Goal: Task Accomplishment & Management: Manage account settings

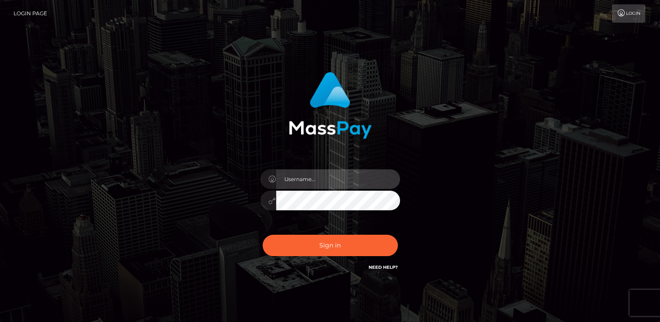
click at [296, 181] on input "text" at bounding box center [338, 179] width 124 height 20
type input "[EMAIL_ADDRESS][DOMAIN_NAME]"
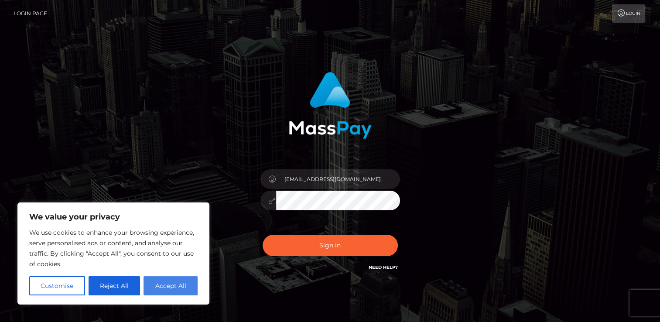
click at [173, 285] on button "Accept All" at bounding box center [171, 285] width 54 height 19
checkbox input "true"
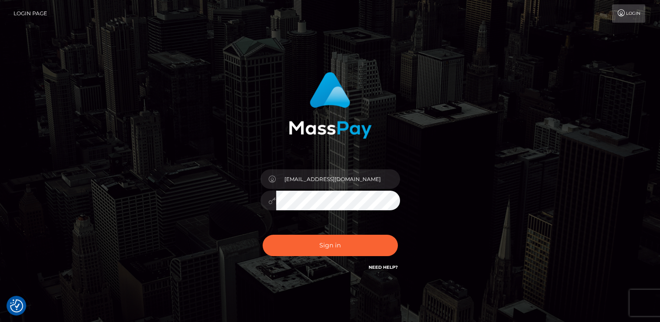
click at [263, 235] on button "Sign in" at bounding box center [330, 245] width 135 height 21
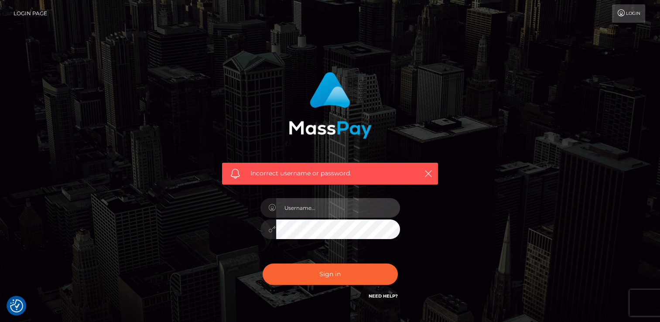
click at [311, 209] on input "text" at bounding box center [338, 208] width 124 height 20
type input "[EMAIL_ADDRESS][DOMAIN_NAME]"
click at [263, 264] on button "Sign in" at bounding box center [330, 274] width 135 height 21
click at [424, 174] on icon "button" at bounding box center [428, 173] width 9 height 9
click at [315, 211] on input "text" at bounding box center [338, 208] width 124 height 20
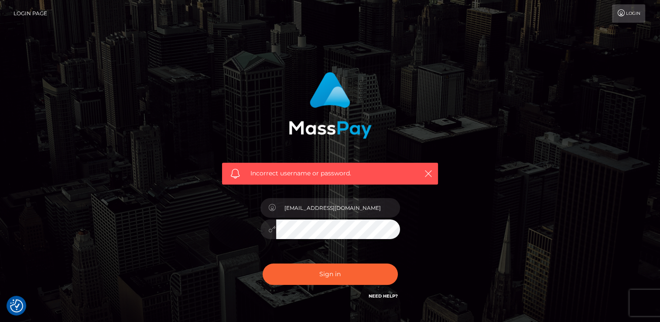
click at [458, 219] on div "Incorrect username or password. [EMAIL_ADDRESS][DOMAIN_NAME]" at bounding box center [330, 190] width 497 height 251
click at [384, 206] on input "[EMAIL_ADDRESS][DOMAIN_NAME]" at bounding box center [338, 208] width 124 height 20
drag, startPoint x: 384, startPoint y: 206, endPoint x: 346, endPoint y: 204, distance: 38.9
click at [346, 204] on input "[EMAIL_ADDRESS][DOMAIN_NAME]" at bounding box center [338, 208] width 124 height 20
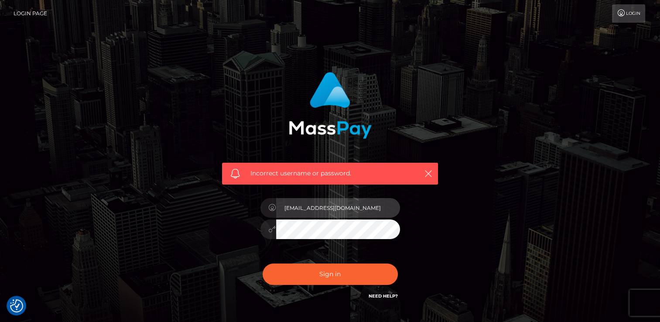
type input "g"
click at [302, 212] on input "goddessirena7" at bounding box center [338, 208] width 124 height 20
type input "goddesssirena7"
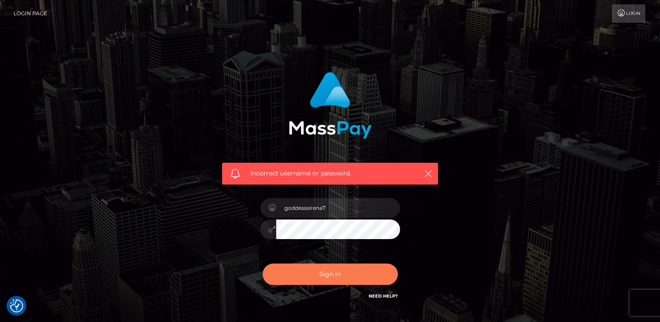
click at [329, 279] on button "Sign in" at bounding box center [330, 274] width 135 height 21
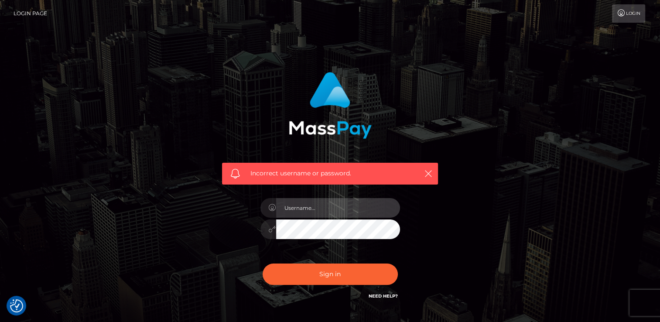
click at [313, 209] on input "text" at bounding box center [338, 208] width 124 height 20
